Goal: Transaction & Acquisition: Purchase product/service

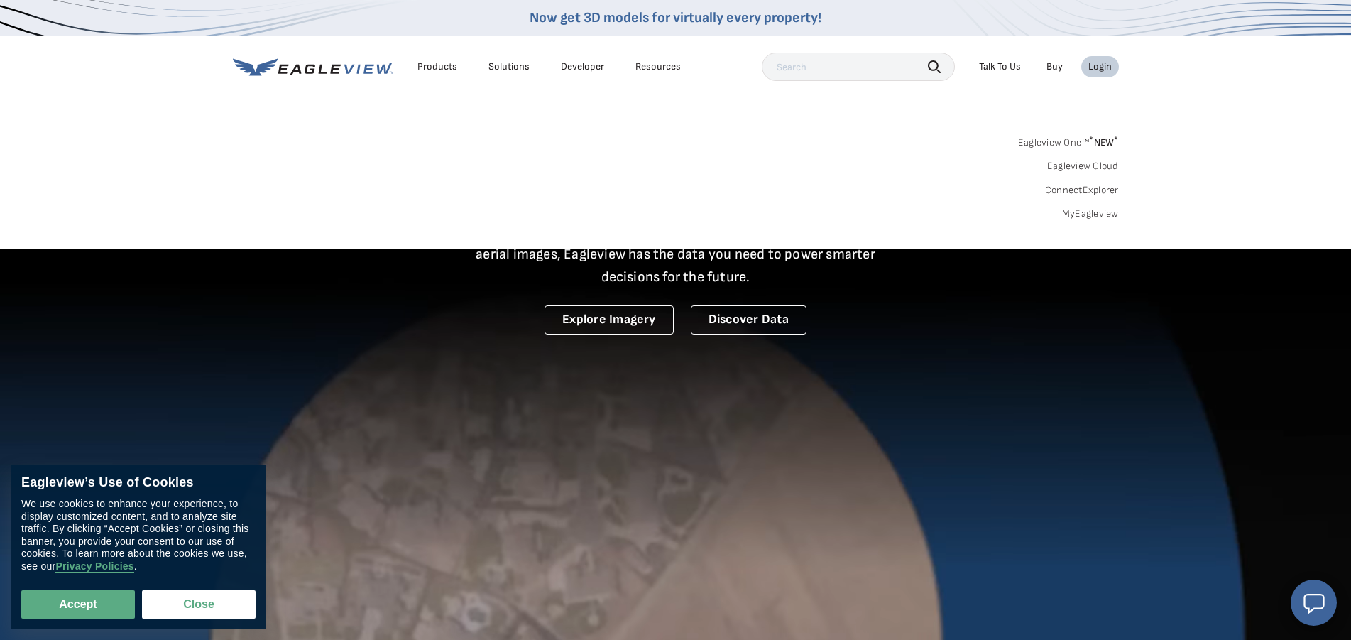
click at [1106, 65] on div "Login" at bounding box center [1099, 66] width 23 height 13
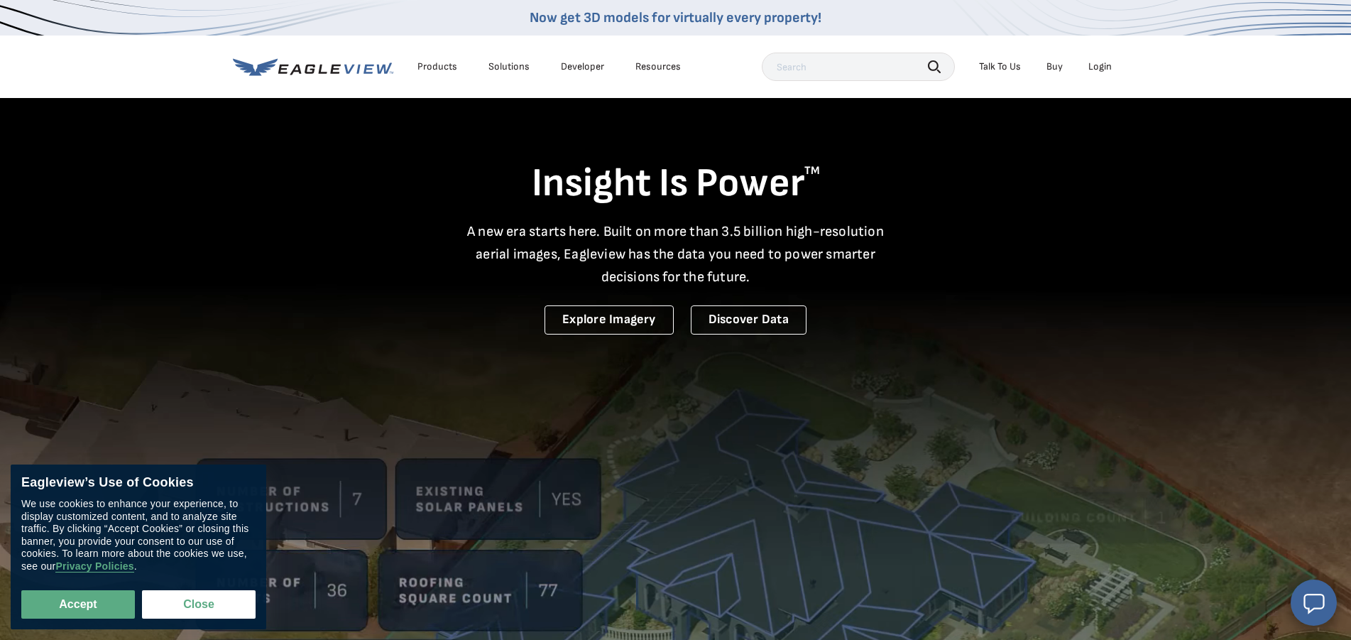
click at [1097, 67] on div "Login" at bounding box center [1099, 66] width 23 height 13
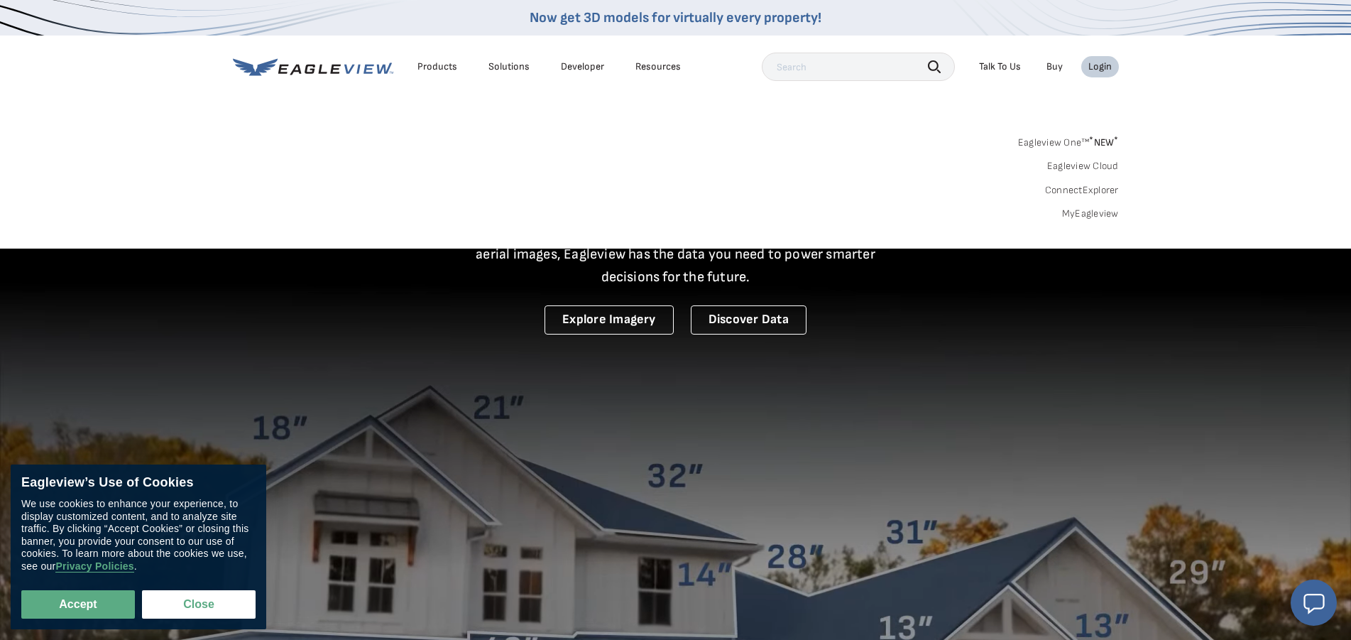
click at [1056, 144] on link "Eagleview One™ * NEW *" at bounding box center [1068, 140] width 101 height 16
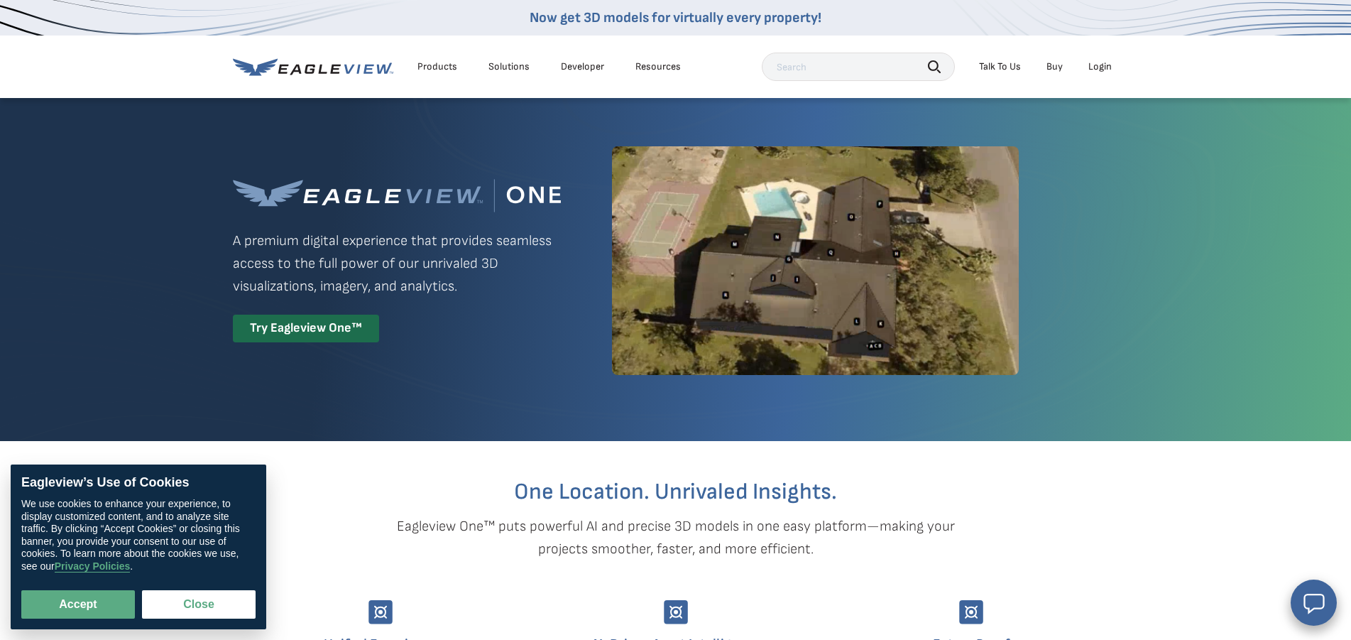
click at [1108, 72] on div "Login" at bounding box center [1099, 66] width 23 height 13
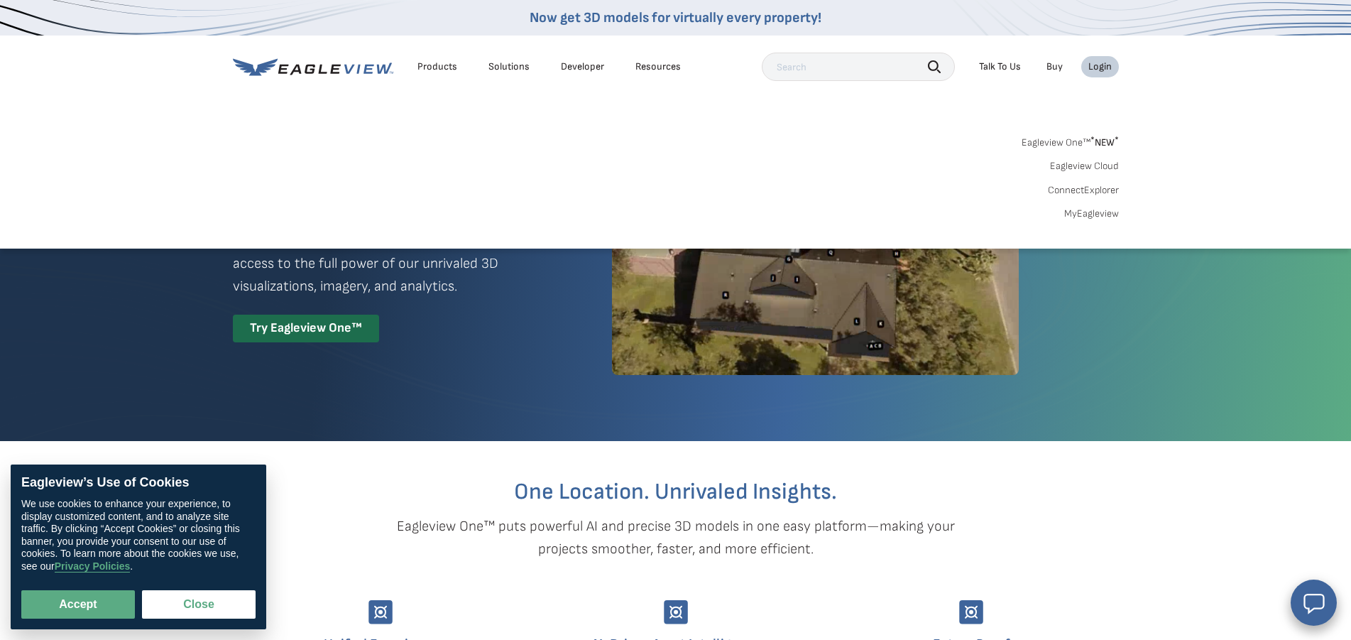
click at [1094, 216] on link "MyEagleview" at bounding box center [1091, 213] width 55 height 13
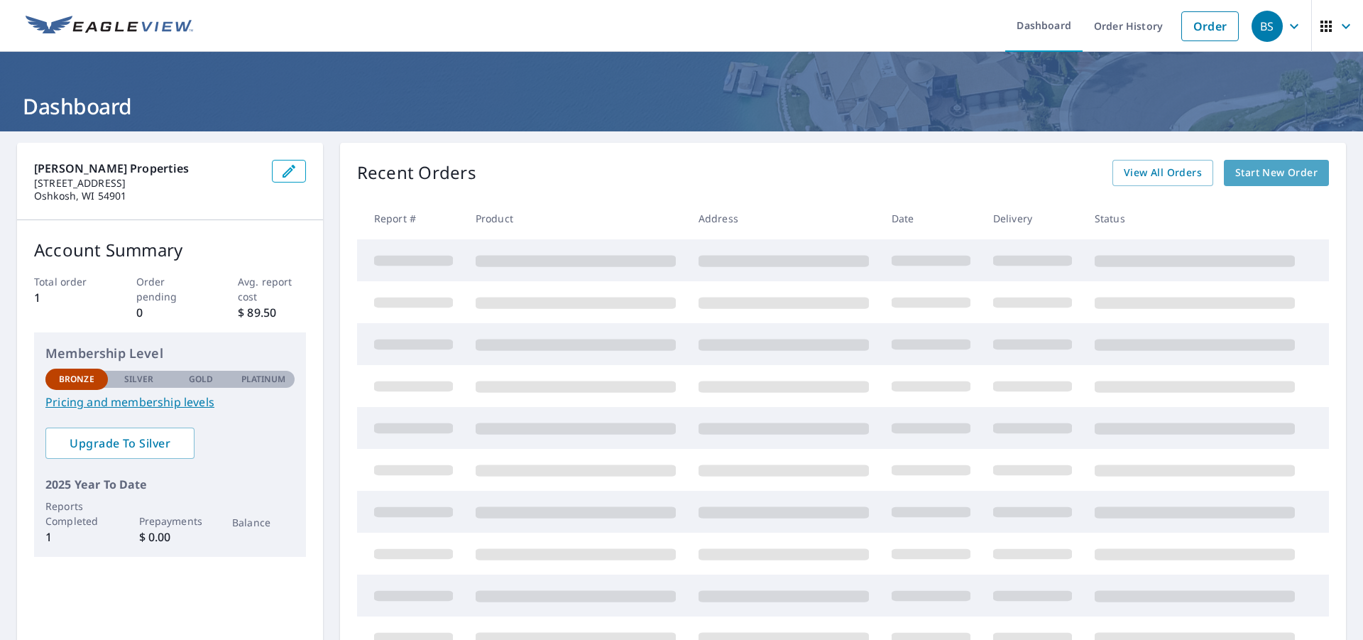
click at [1238, 175] on span "Start New Order" at bounding box center [1276, 173] width 82 height 18
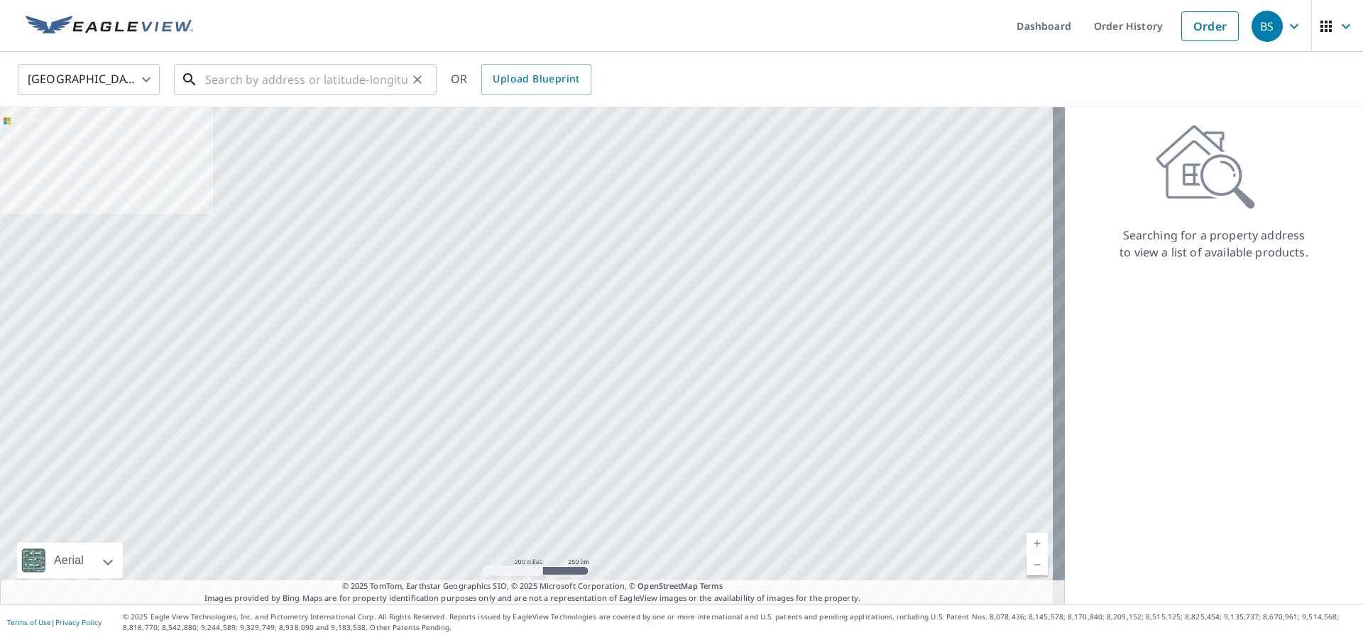
click at [236, 83] on input "text" at bounding box center [306, 80] width 202 height 40
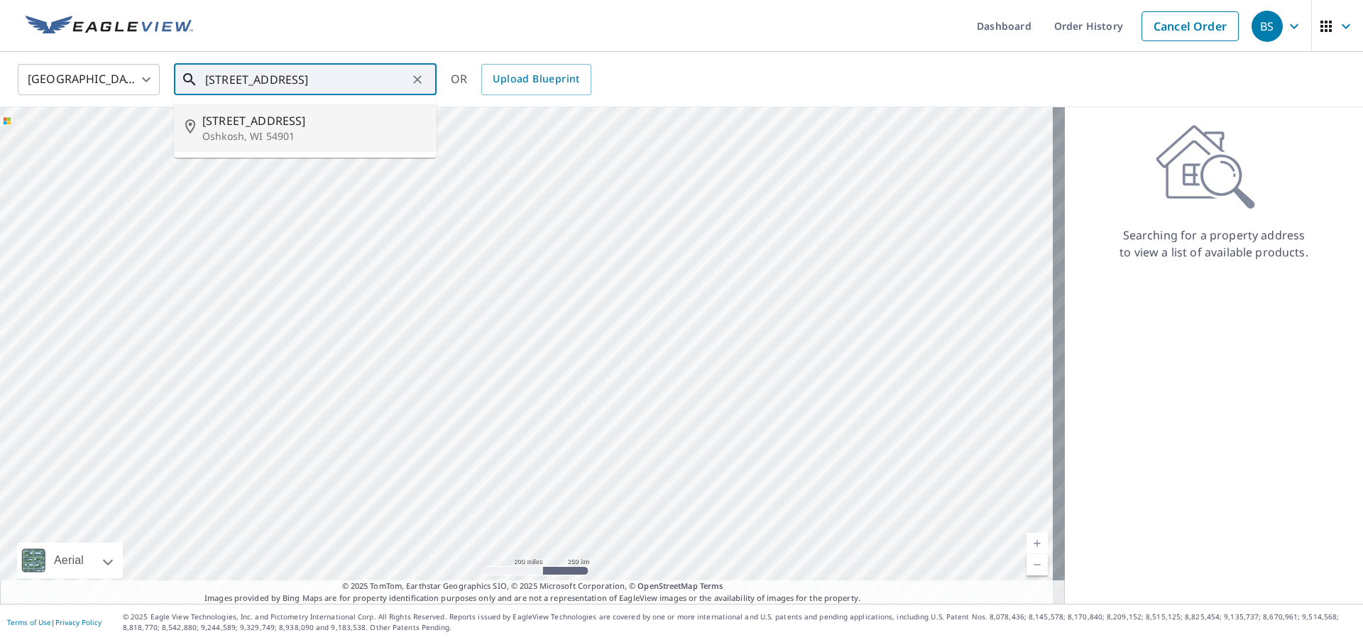
click at [248, 126] on span "2202 N Main St" at bounding box center [313, 120] width 223 height 17
type input "2202 N Main St Oshkosh, WI 54901"
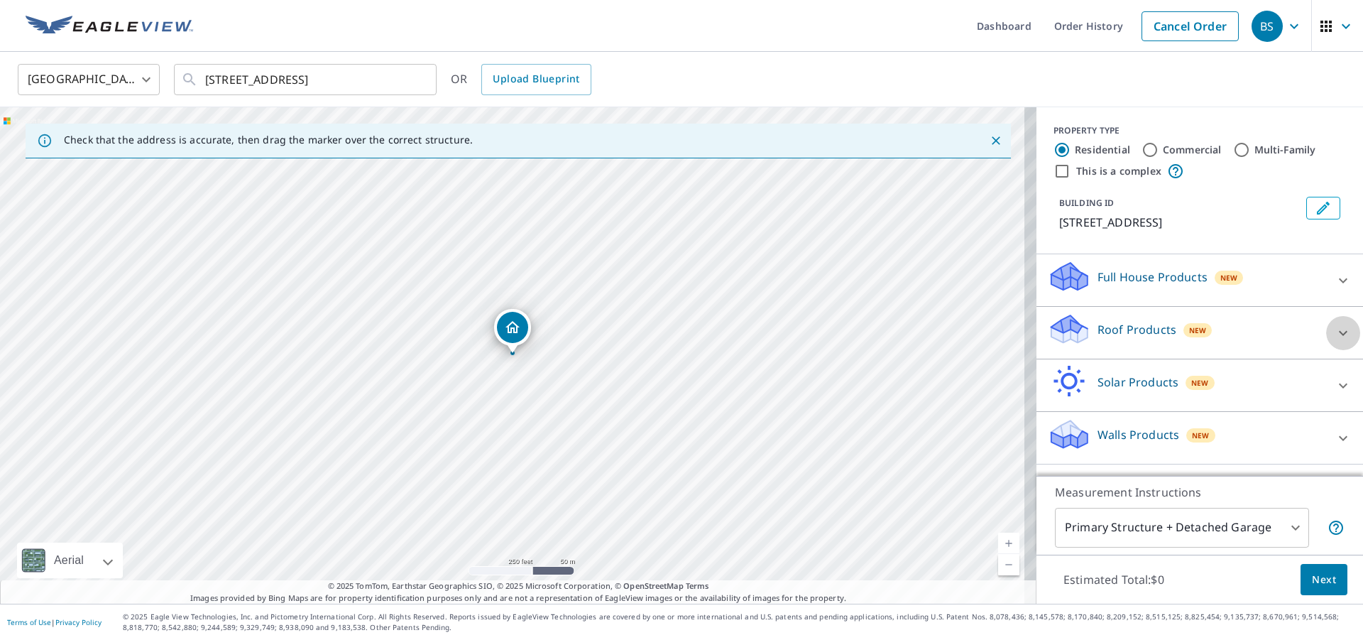
click at [1337, 329] on icon at bounding box center [1342, 332] width 17 height 17
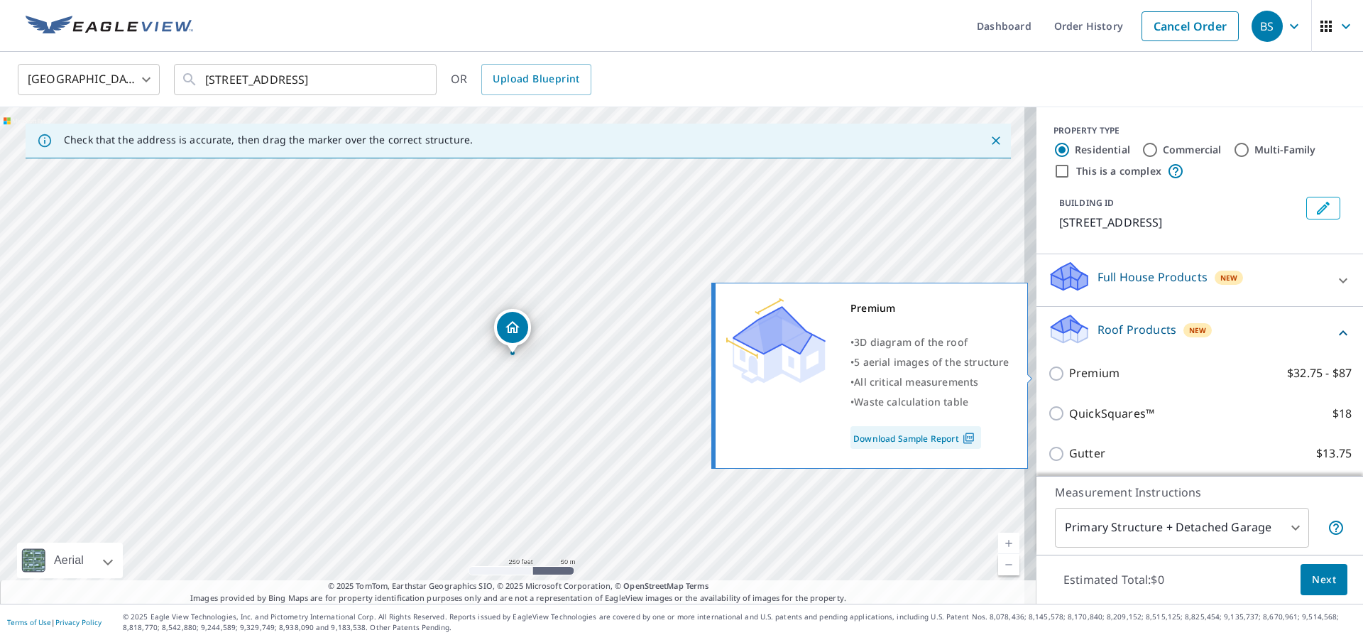
click at [1069, 377] on p "Premium" at bounding box center [1094, 373] width 50 height 18
click at [1065, 377] on input "Premium $32.75 - $87" at bounding box center [1058, 373] width 21 height 17
checkbox input "true"
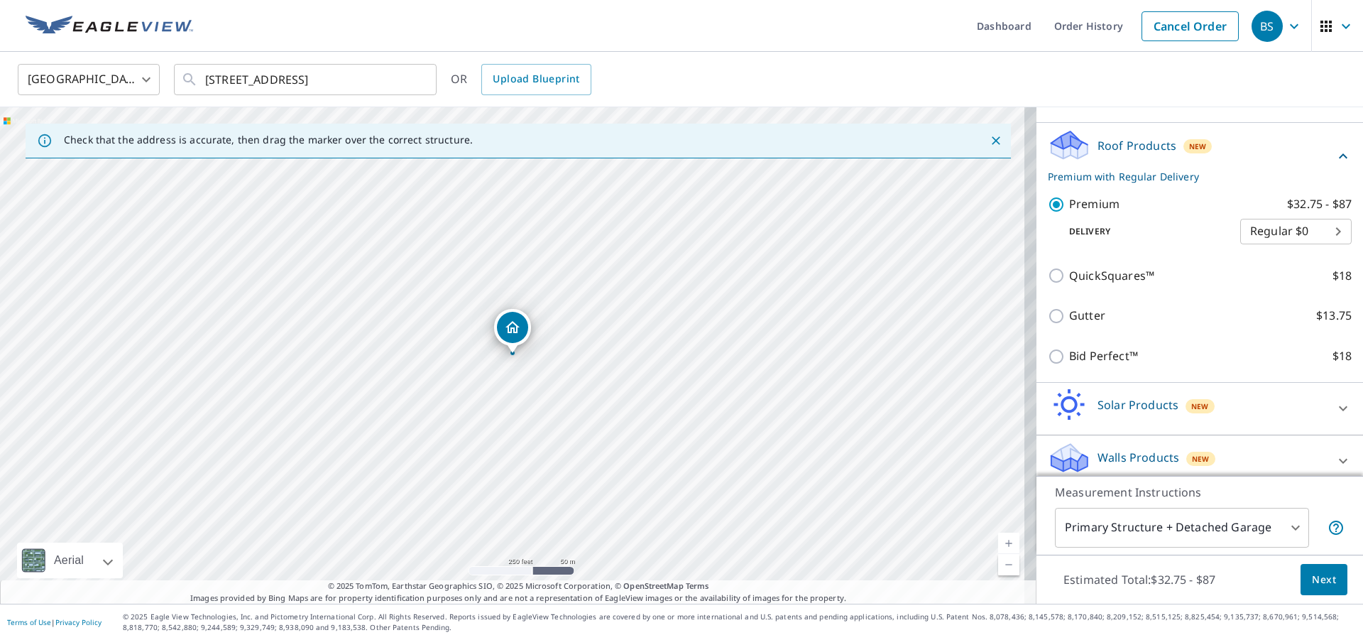
scroll to position [187, 0]
click at [1277, 238] on body "BS BS Dashboard Order History Cancel Order BS United States US ​ 2202 N Main St…" at bounding box center [681, 320] width 1363 height 640
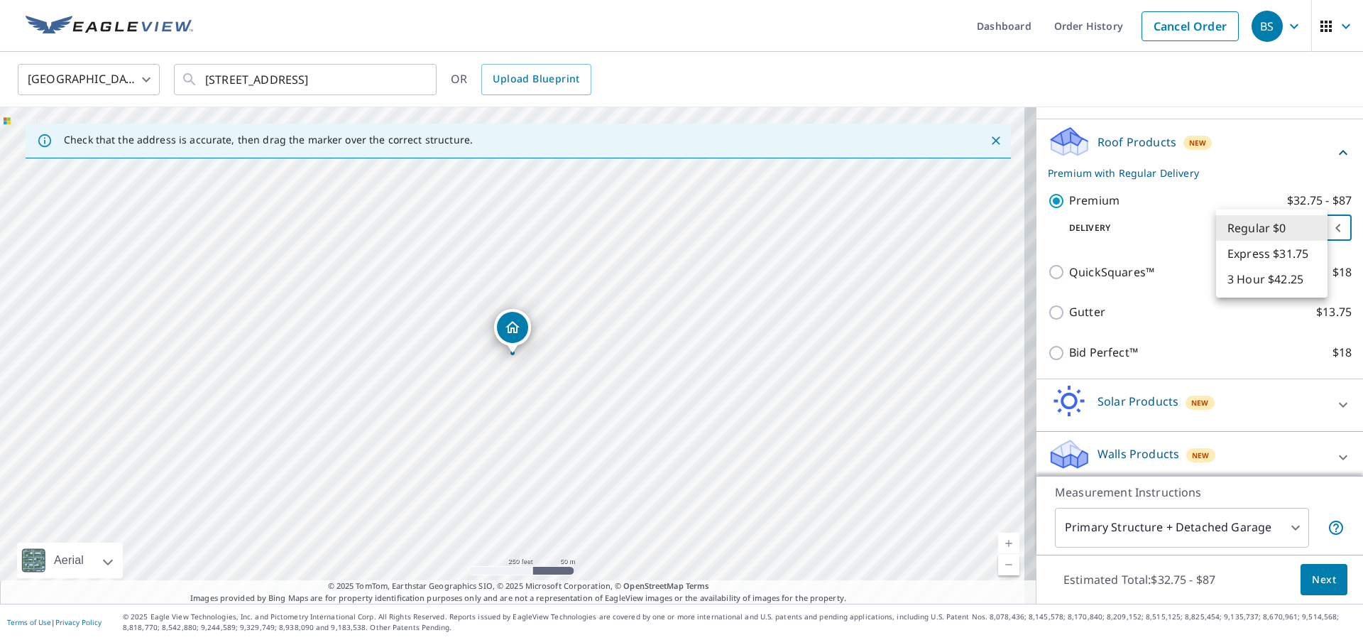
click at [1296, 229] on li "Regular $0" at bounding box center [1271, 228] width 111 height 26
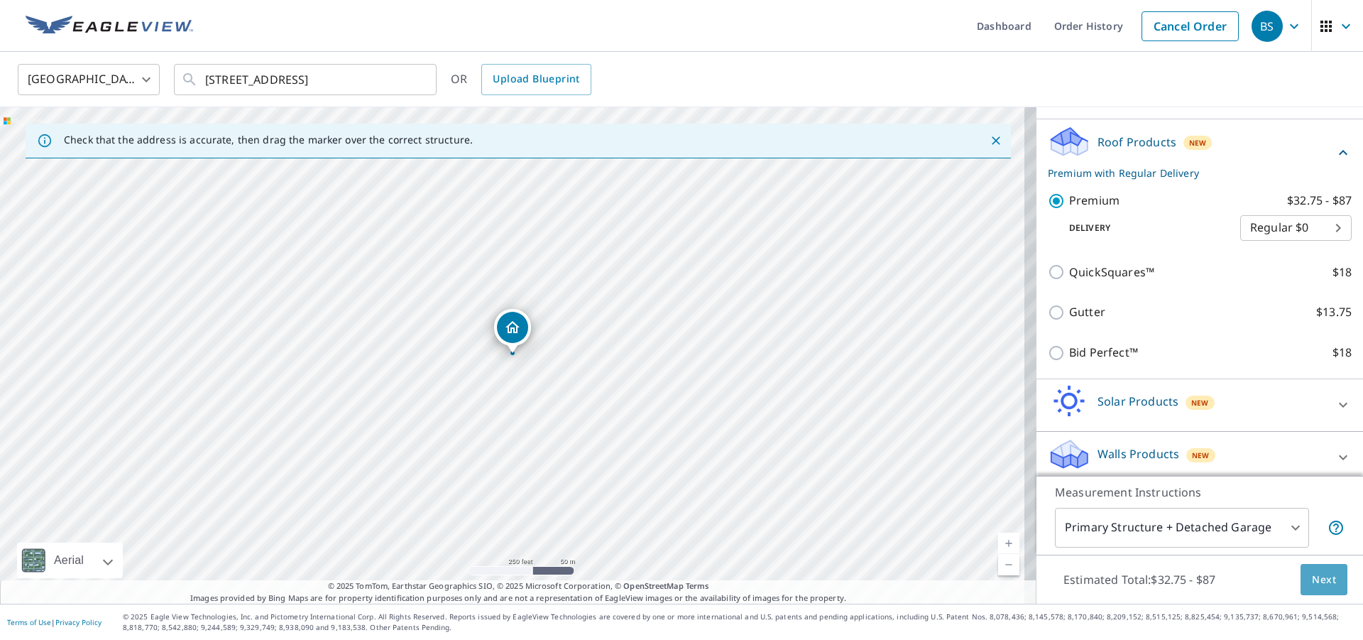
click at [1312, 581] on span "Next" at bounding box center [1324, 580] width 24 height 18
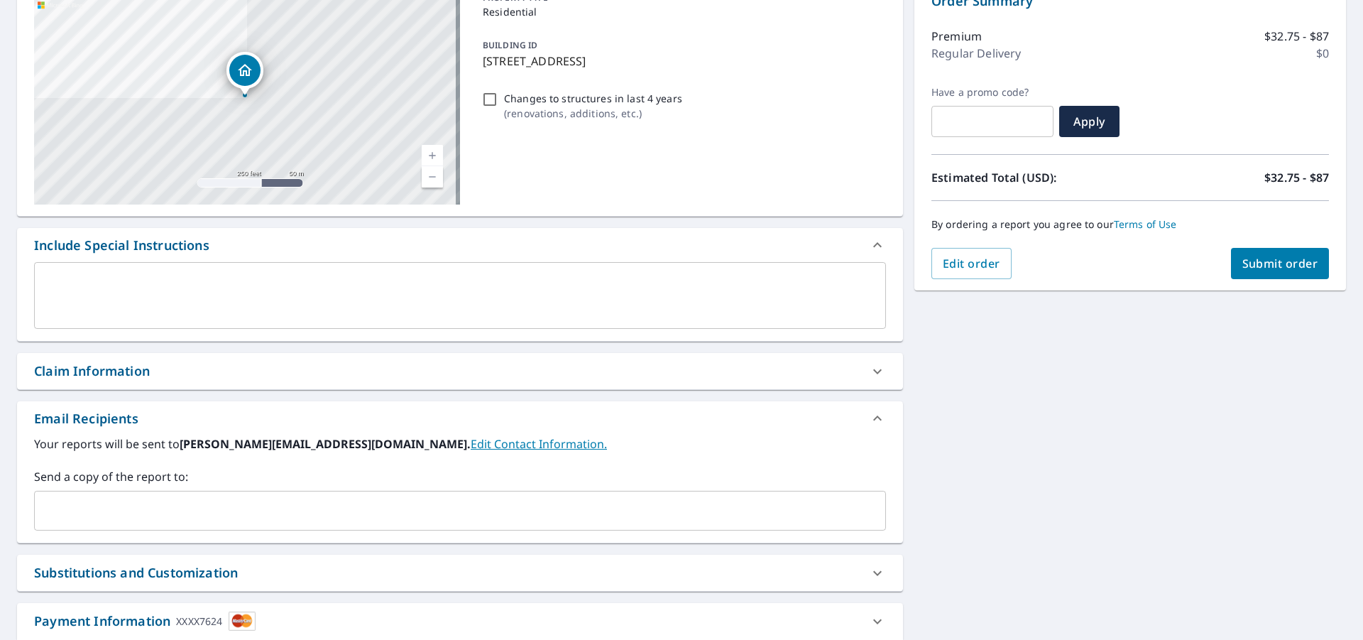
scroll to position [254, 0]
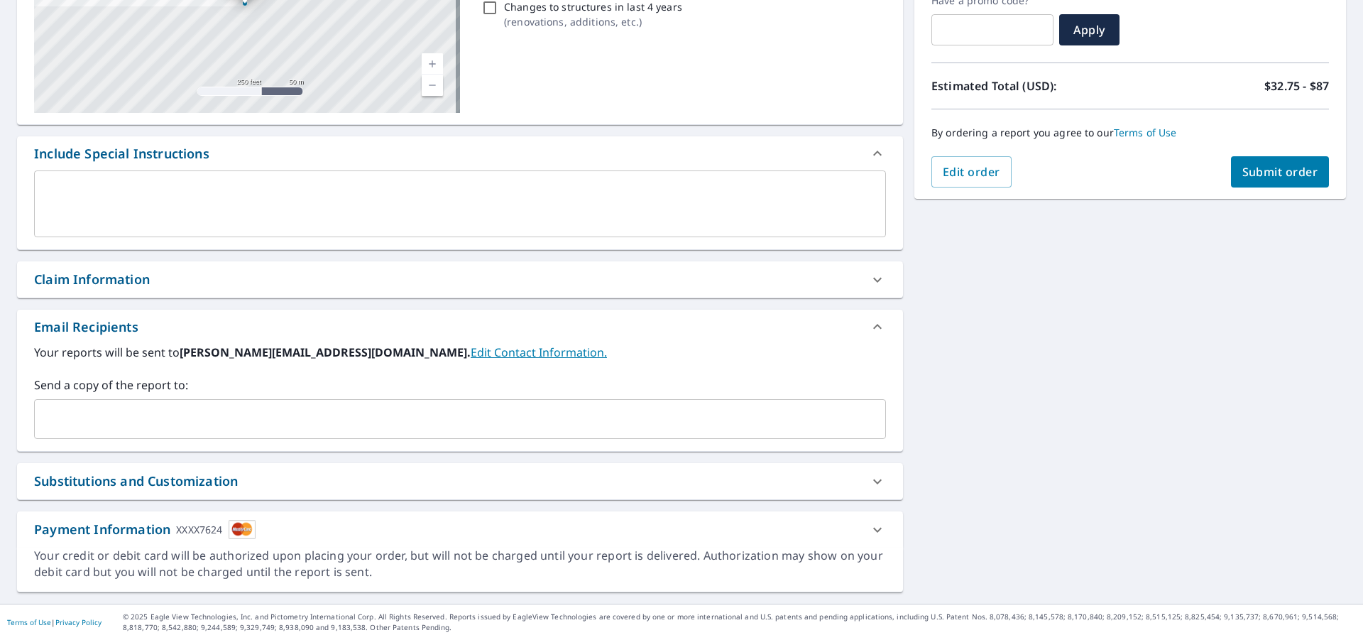
click at [198, 425] on input "text" at bounding box center [449, 418] width 818 height 27
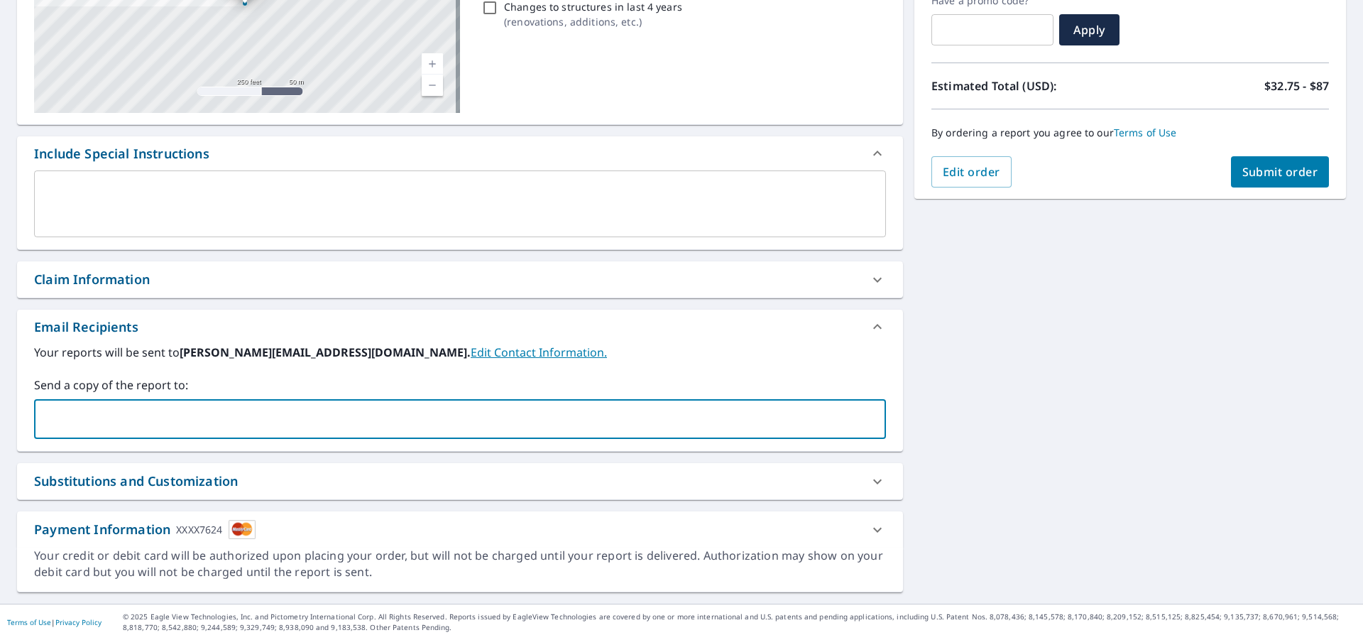
click at [1254, 174] on span "Submit order" at bounding box center [1280, 172] width 76 height 16
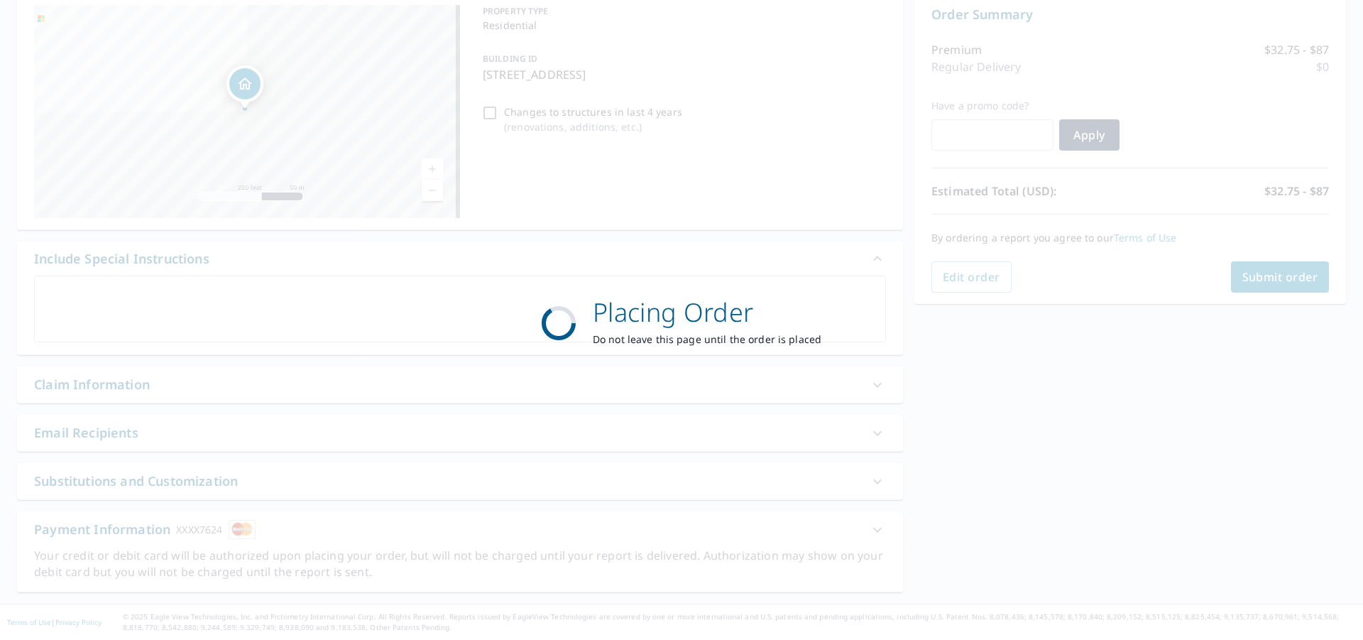
scroll to position [149, 0]
